Goal: Find specific fact: Find specific fact

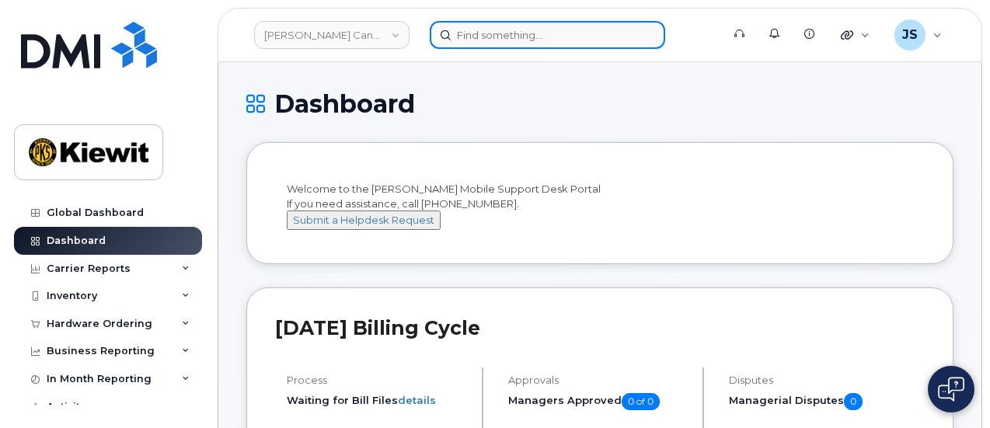
click at [504, 21] on input at bounding box center [547, 35] width 235 height 28
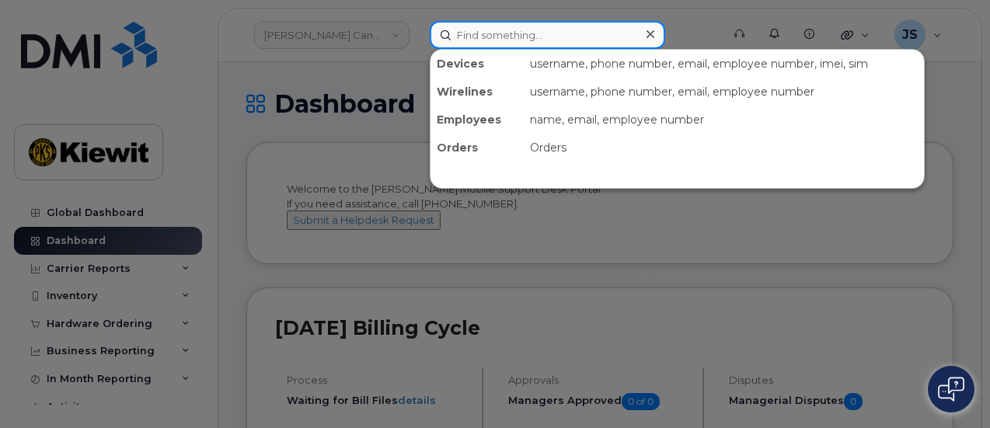
paste input "496635"
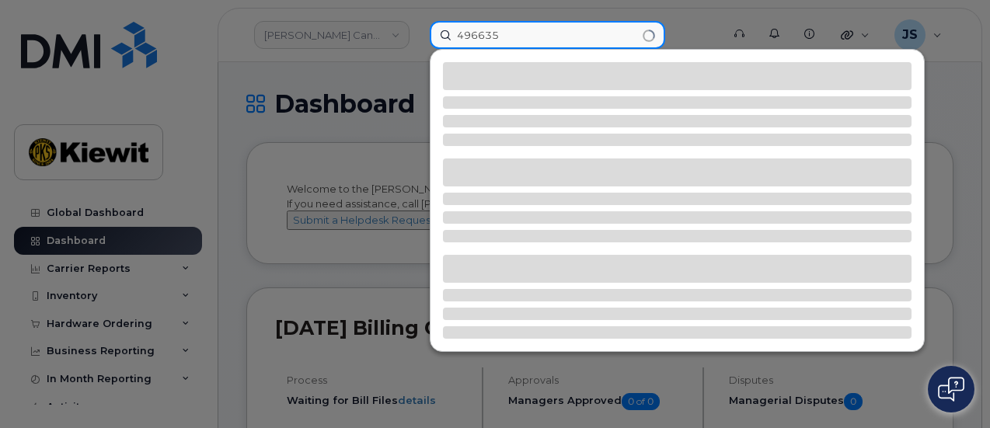
type input "496635"
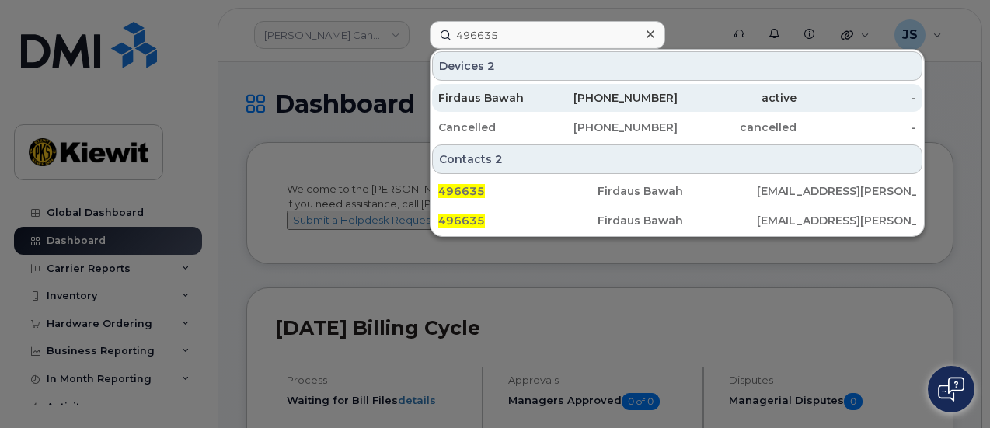
click at [644, 100] on div "[PHONE_NUMBER]" at bounding box center [618, 98] width 120 height 16
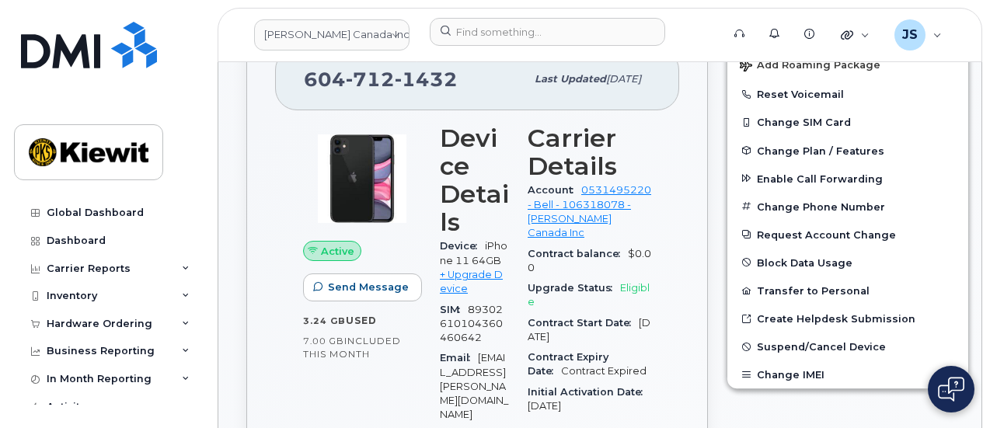
scroll to position [506, 0]
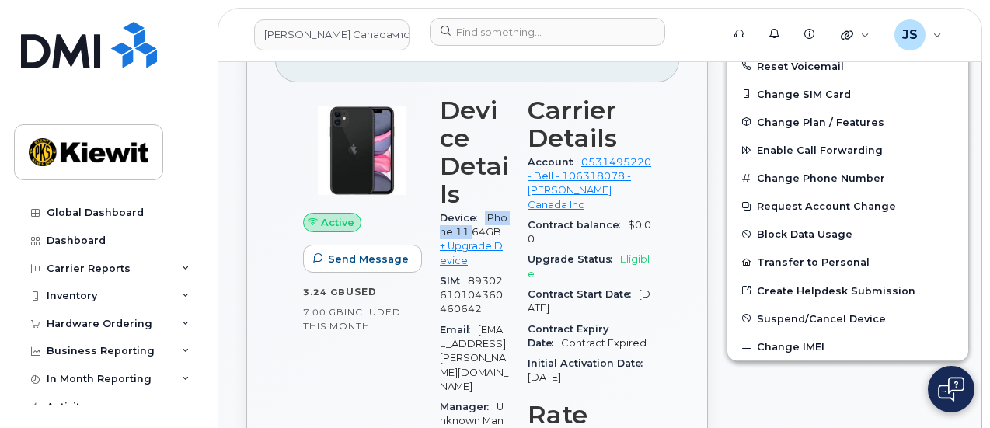
drag, startPoint x: 477, startPoint y: 231, endPoint x: 483, endPoint y: 221, distance: 11.9
click at [483, 221] on div "Device iPhone 11 64GB + Upgrade Device" at bounding box center [474, 239] width 69 height 63
copy span "iPhone 11"
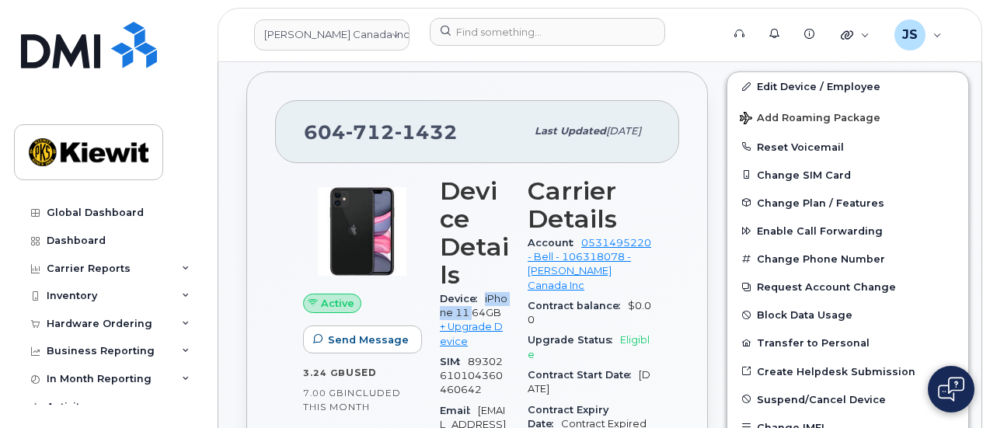
scroll to position [350, 0]
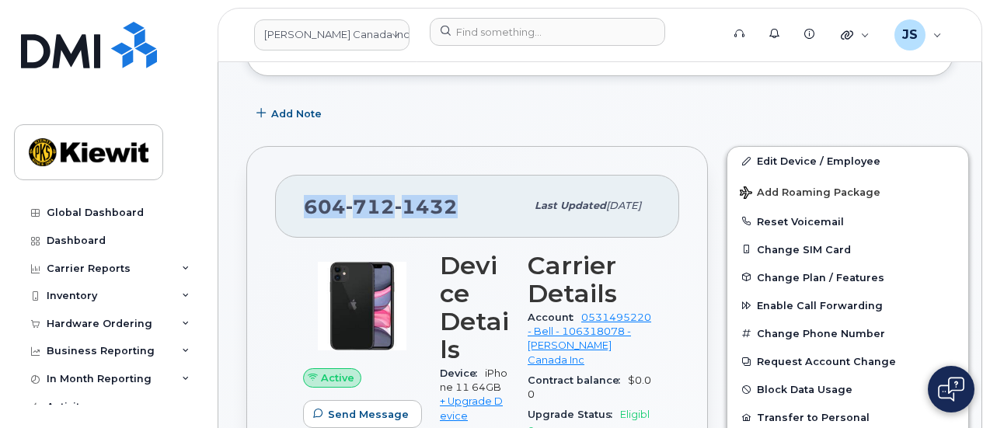
drag, startPoint x: 457, startPoint y: 208, endPoint x: 291, endPoint y: 206, distance: 165.5
click at [291, 206] on div "604 712 1432 Last updated Jul 08, 2025" at bounding box center [477, 206] width 404 height 62
copy span "604 712 1432"
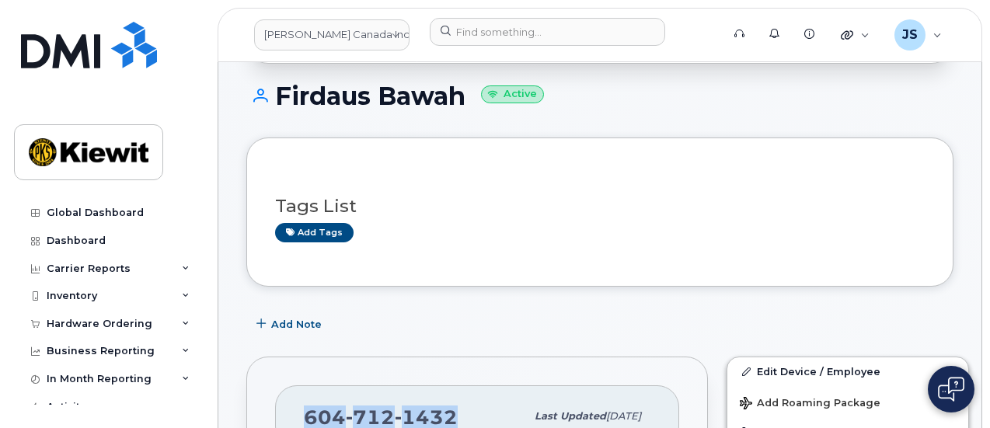
scroll to position [0, 0]
